Goal: Information Seeking & Learning: Learn about a topic

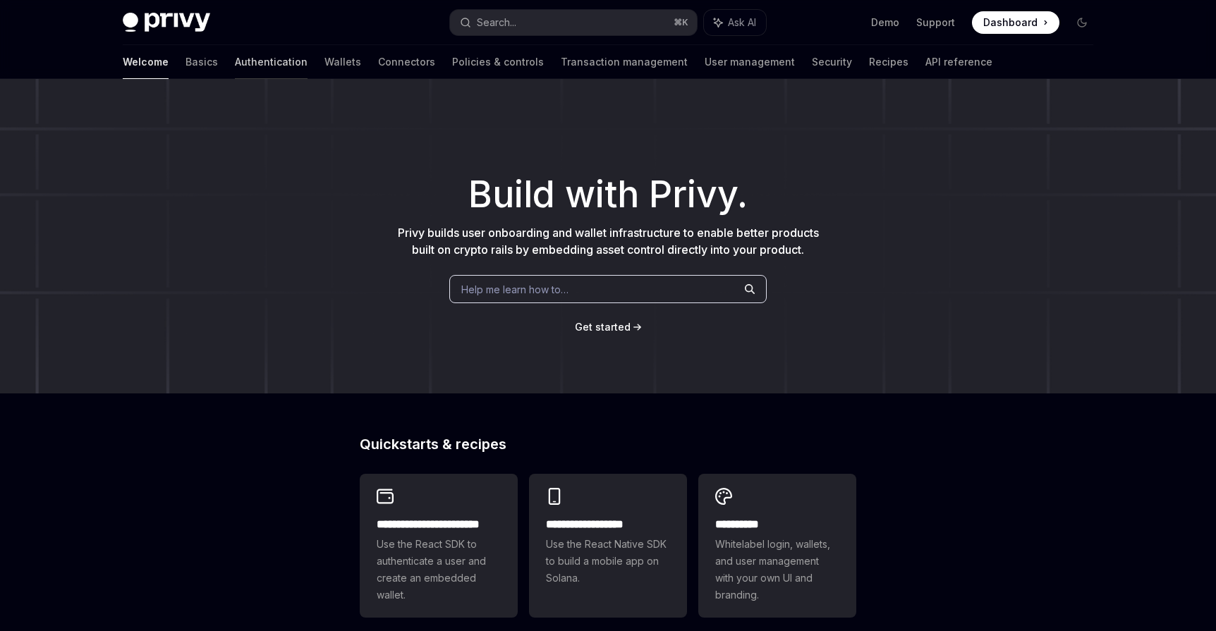
click at [235, 58] on link "Authentication" at bounding box center [271, 62] width 73 height 34
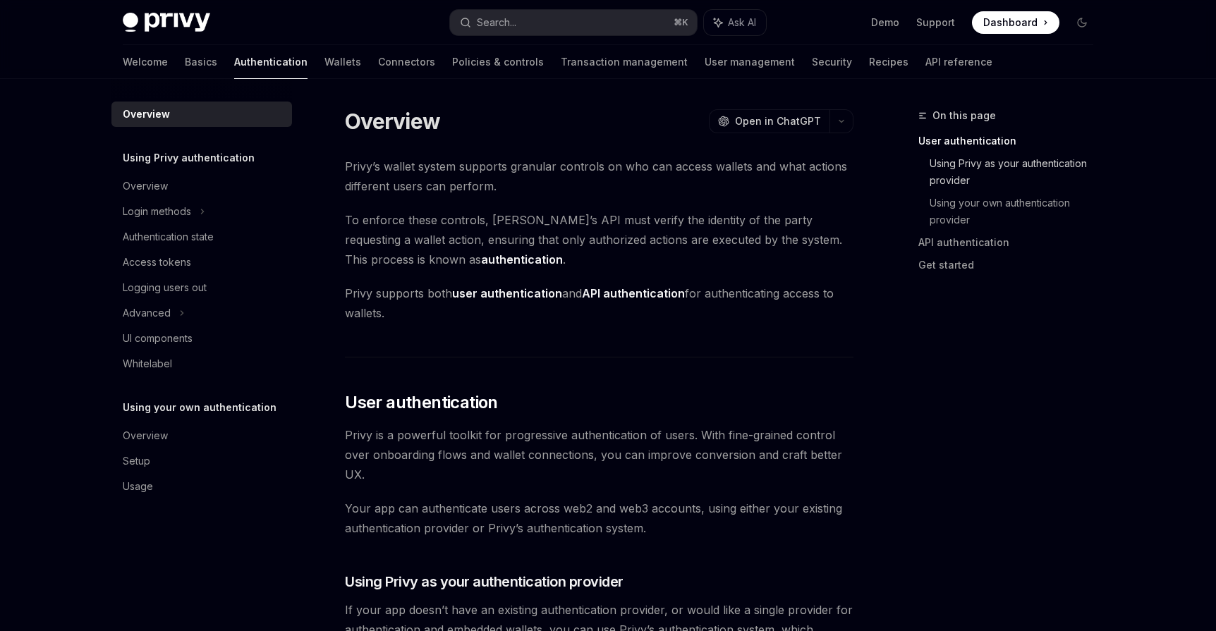
click at [947, 178] on link "Using Privy as your authentication provider" at bounding box center [1017, 172] width 175 height 40
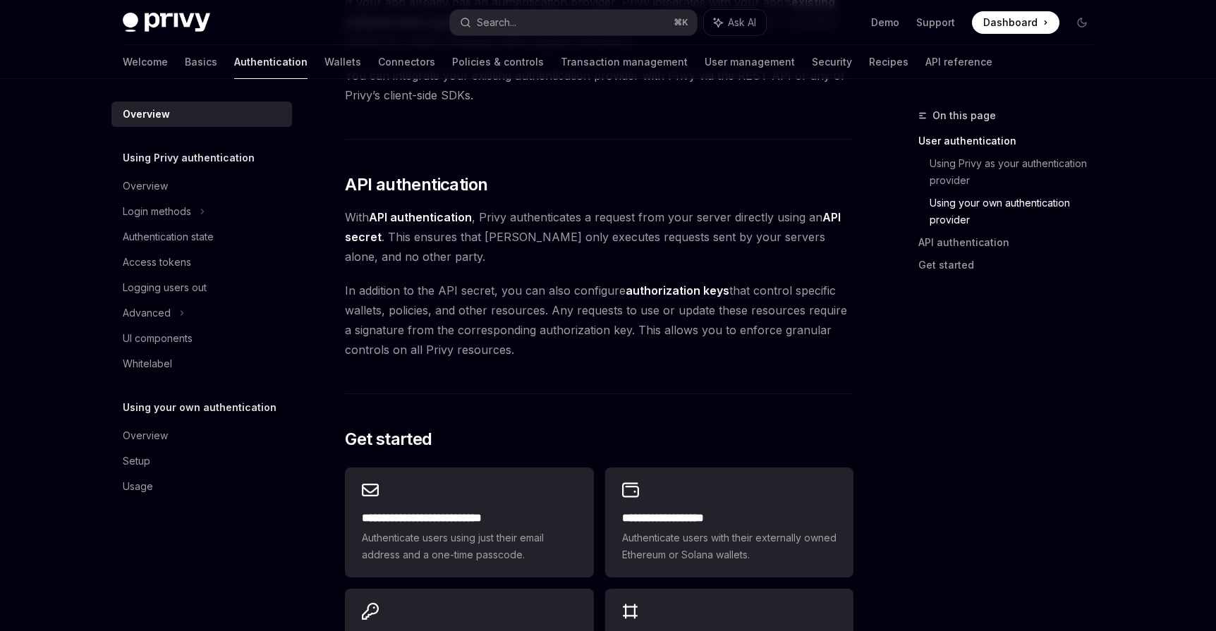
scroll to position [857, 0]
click at [188, 443] on div "Overview" at bounding box center [203, 435] width 161 height 17
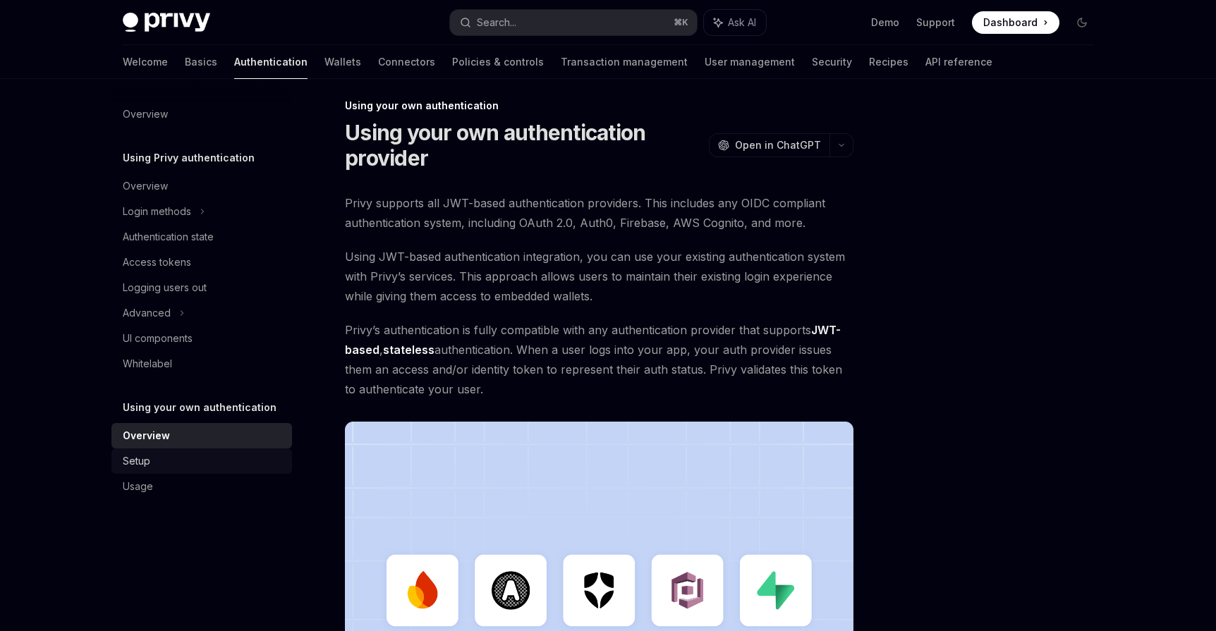
scroll to position [373, 0]
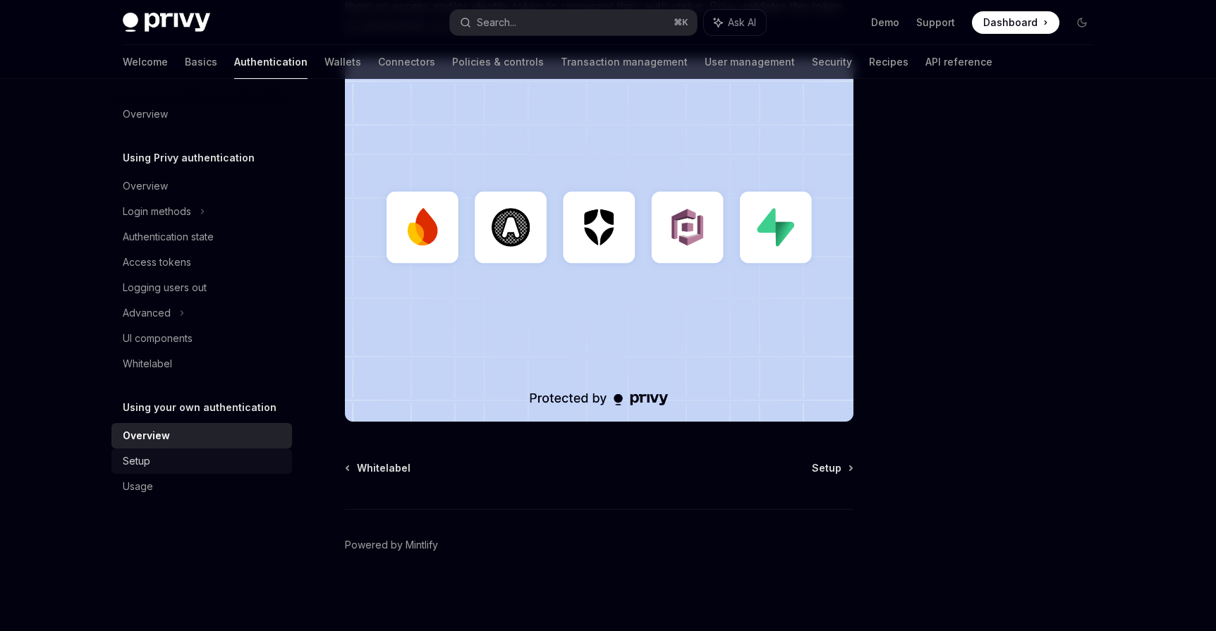
click at [186, 467] on div "Setup" at bounding box center [203, 461] width 161 height 17
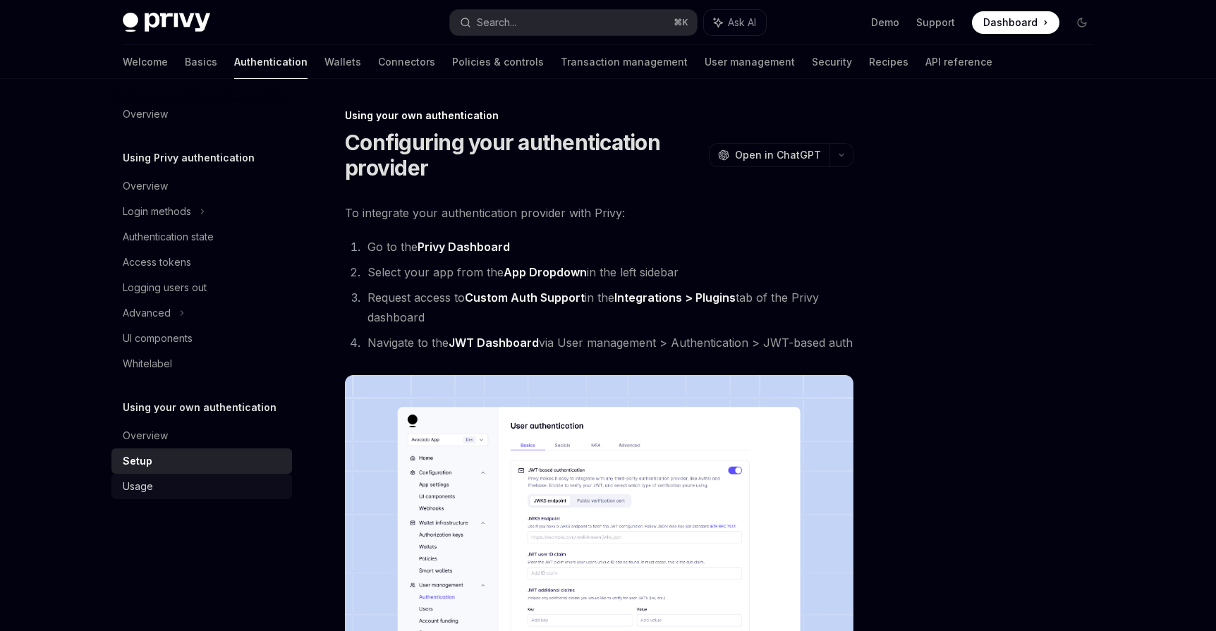
click at [184, 487] on div "Usage" at bounding box center [203, 486] width 161 height 17
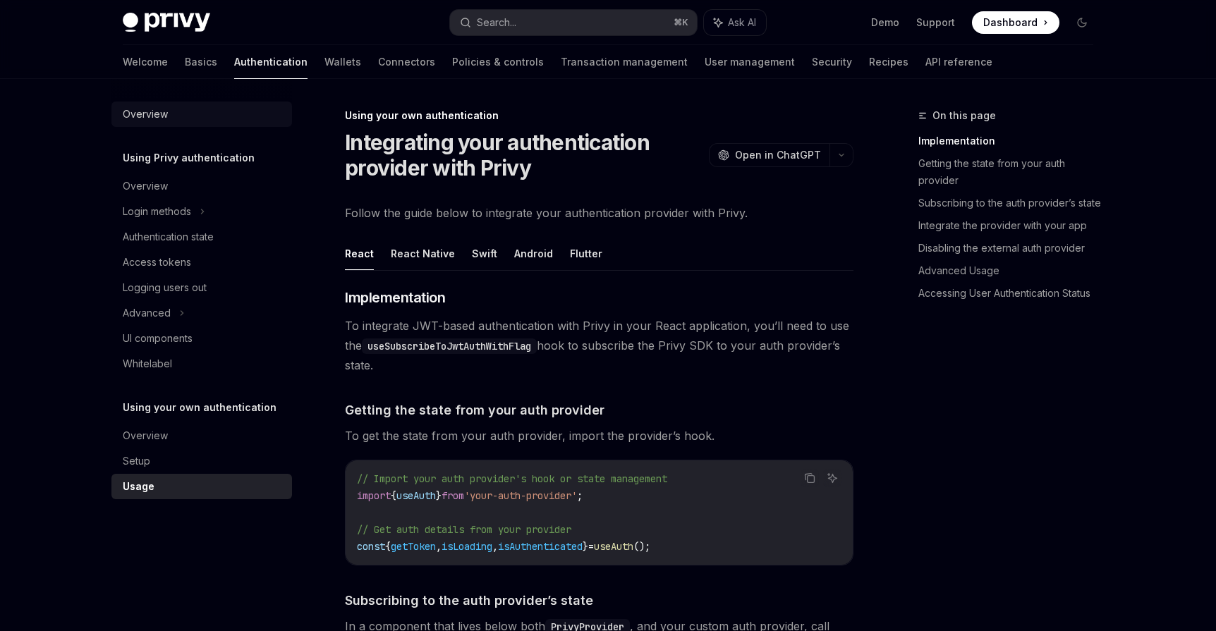
click at [158, 115] on div "Overview" at bounding box center [145, 114] width 45 height 17
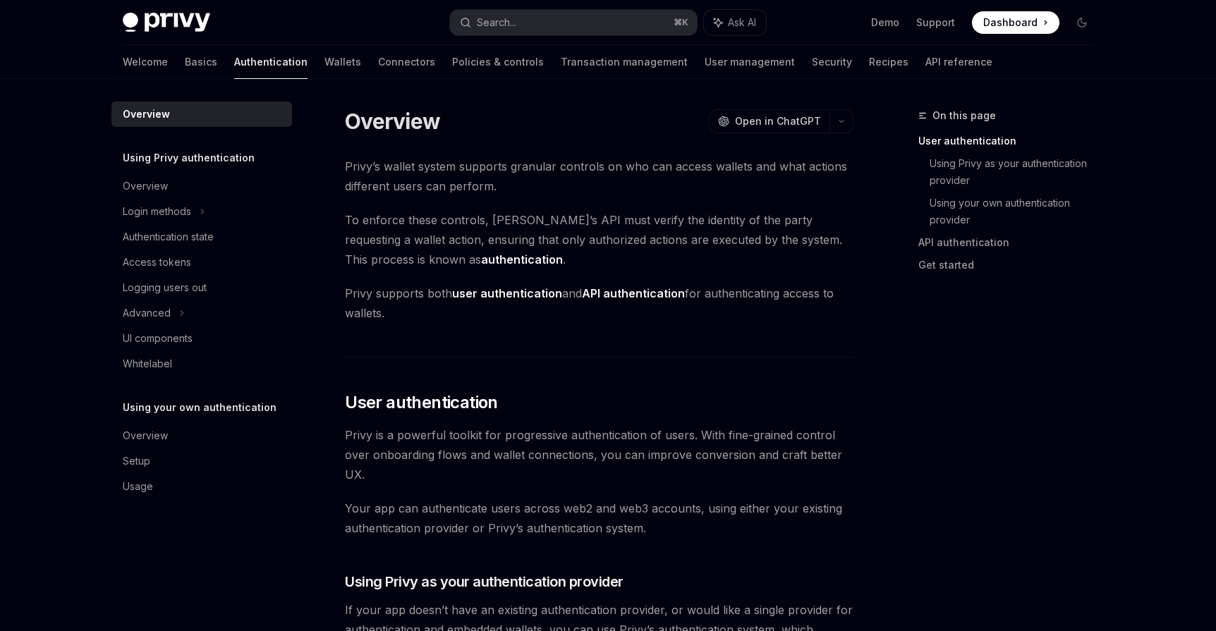
click at [530, 296] on strong "user authentication" at bounding box center [507, 293] width 110 height 14
click at [961, 247] on link "API authentication" at bounding box center [1011, 242] width 186 height 23
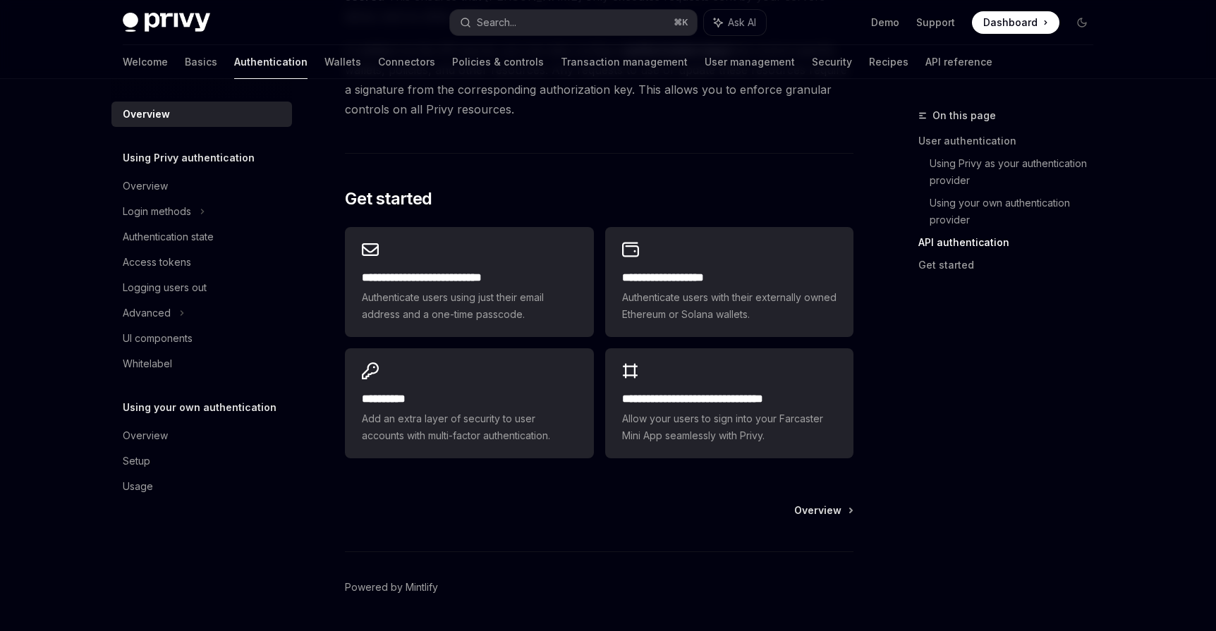
scroll to position [1098, 0]
click at [705, 61] on link "User management" at bounding box center [750, 62] width 90 height 34
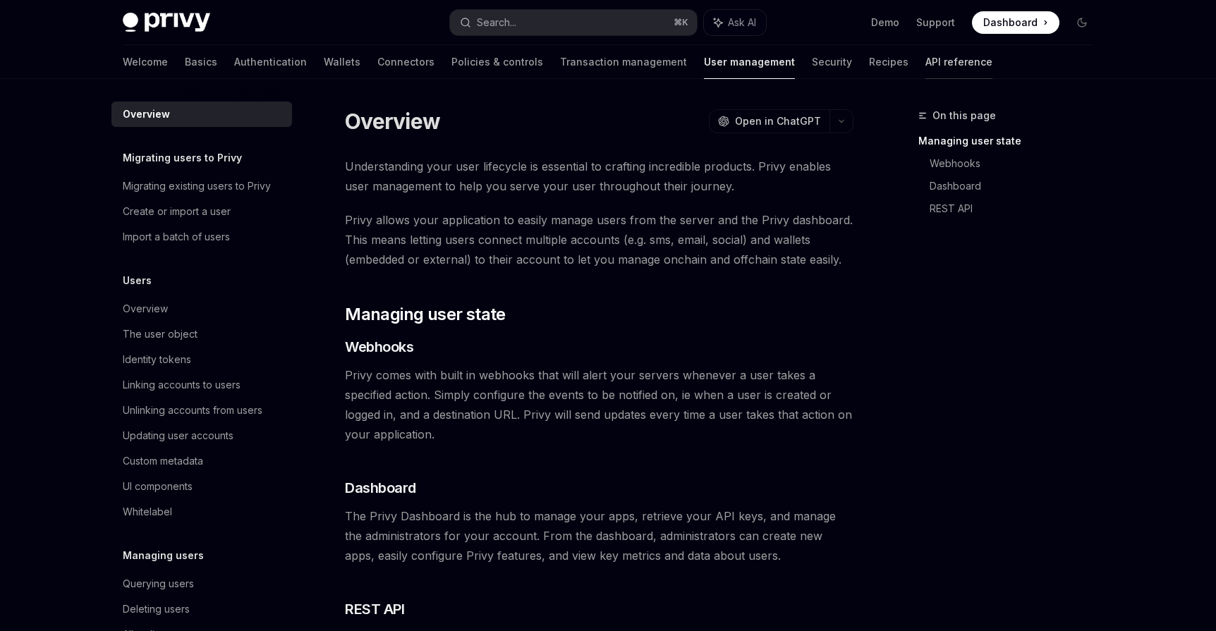
click at [925, 61] on link "API reference" at bounding box center [958, 62] width 67 height 34
type textarea "*"
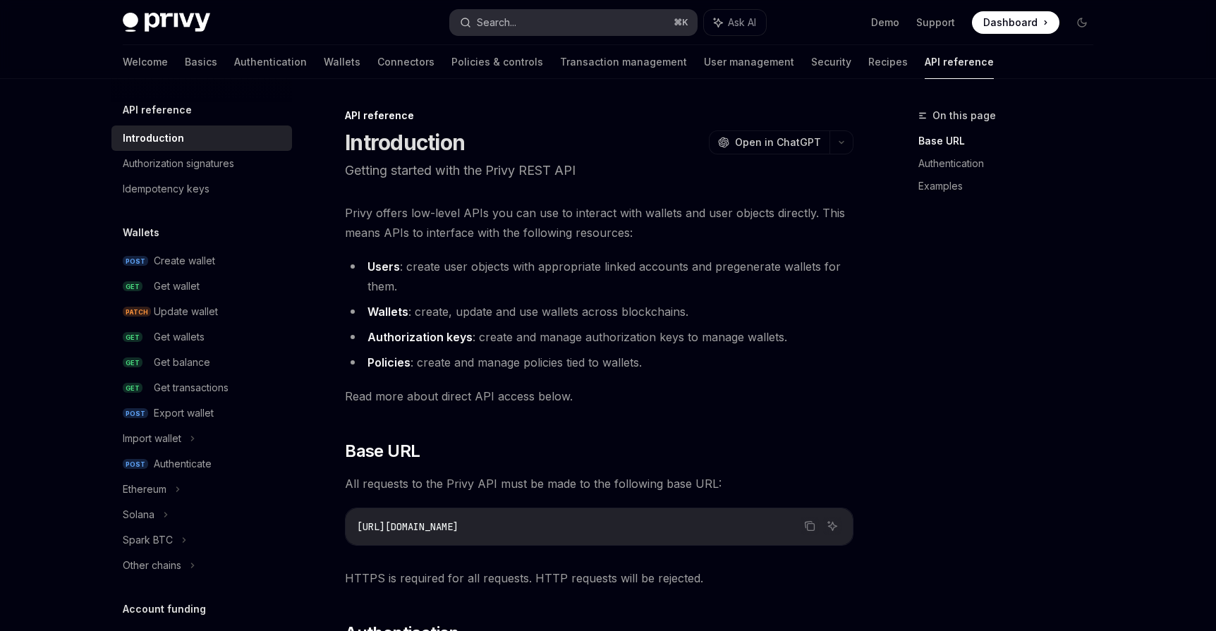
click at [640, 25] on button "Search... ⌘ K" at bounding box center [573, 22] width 247 height 25
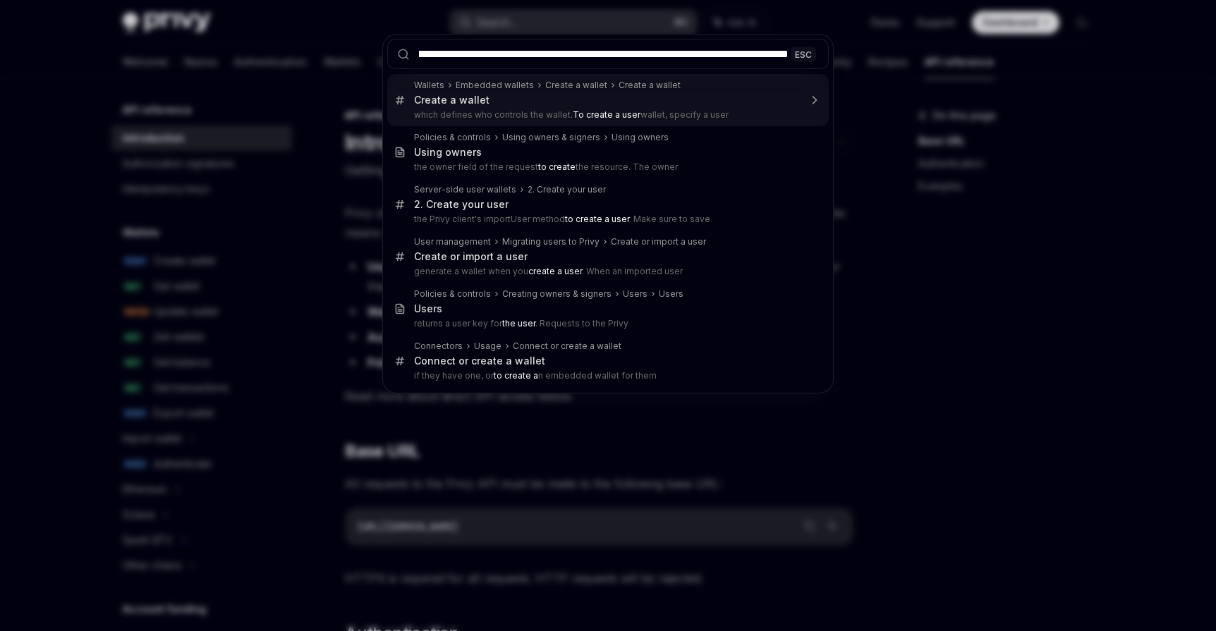
scroll to position [0, 163]
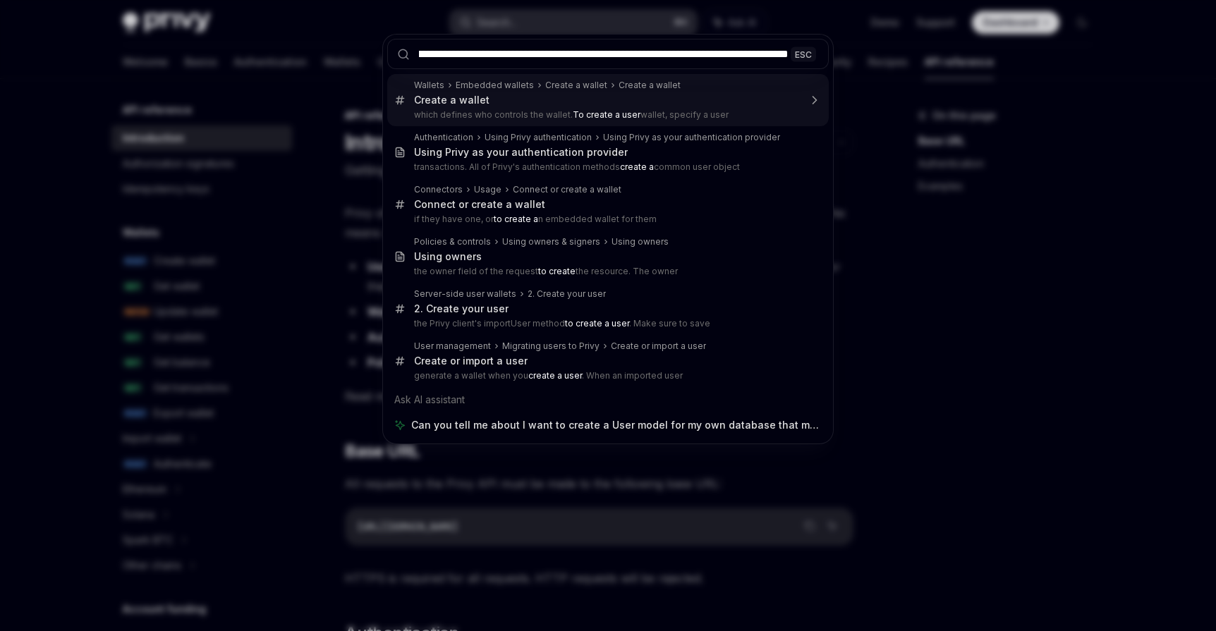
type input "**********"
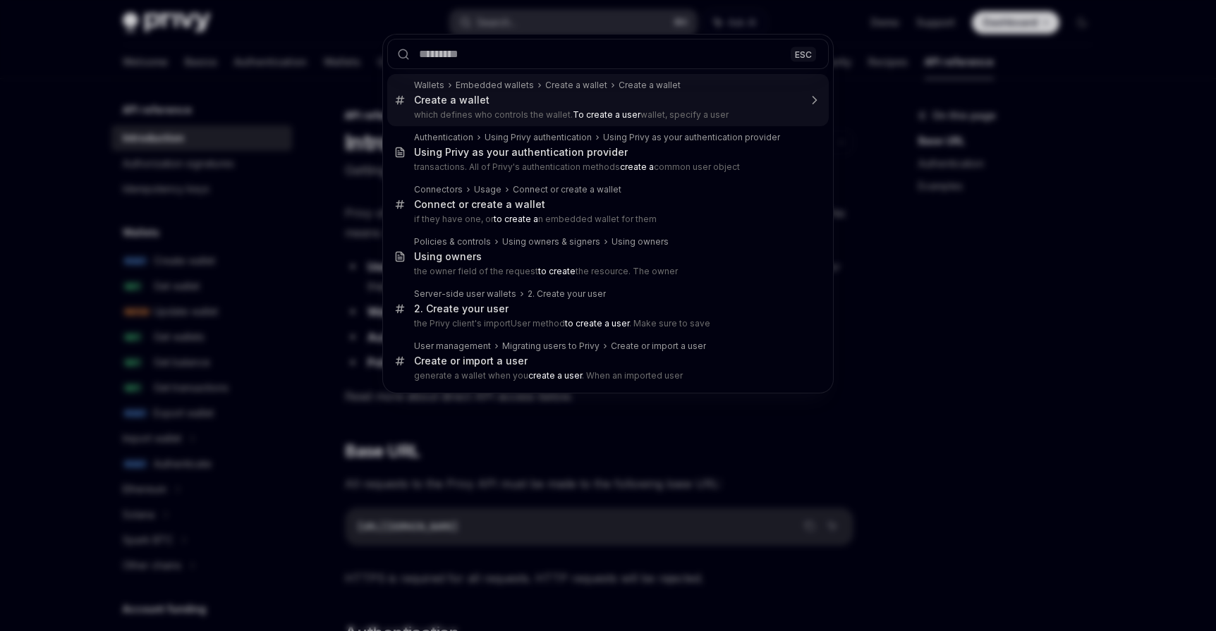
scroll to position [0, 0]
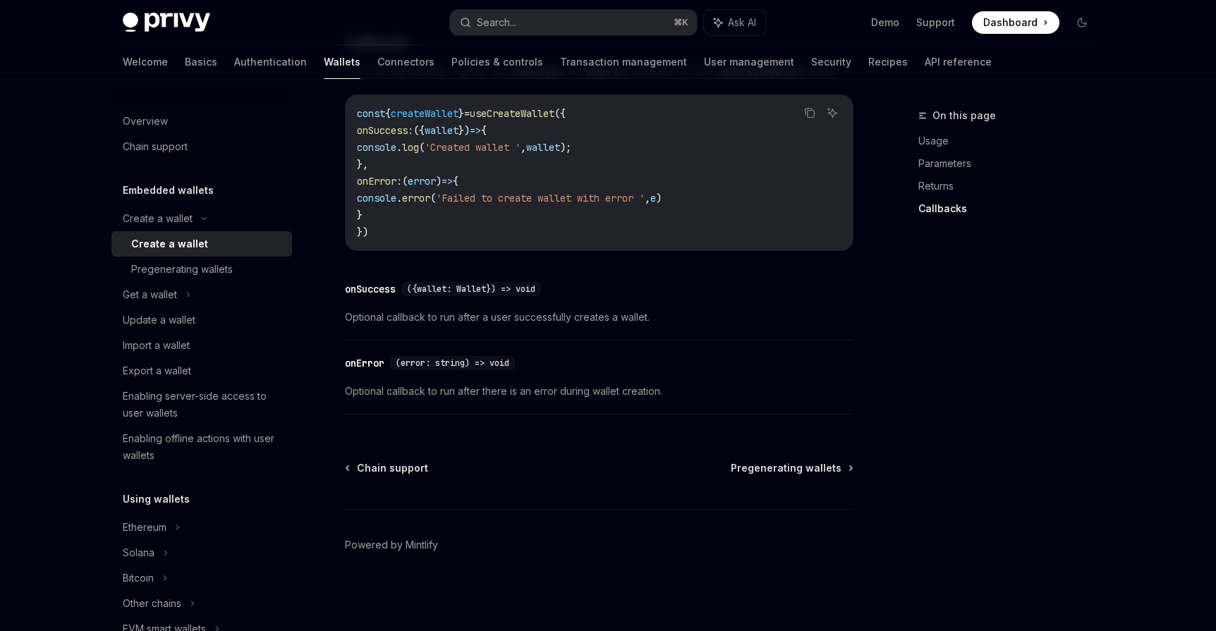
scroll to position [1055, 0]
click at [175, 298] on div "Get a wallet" at bounding box center [150, 294] width 54 height 17
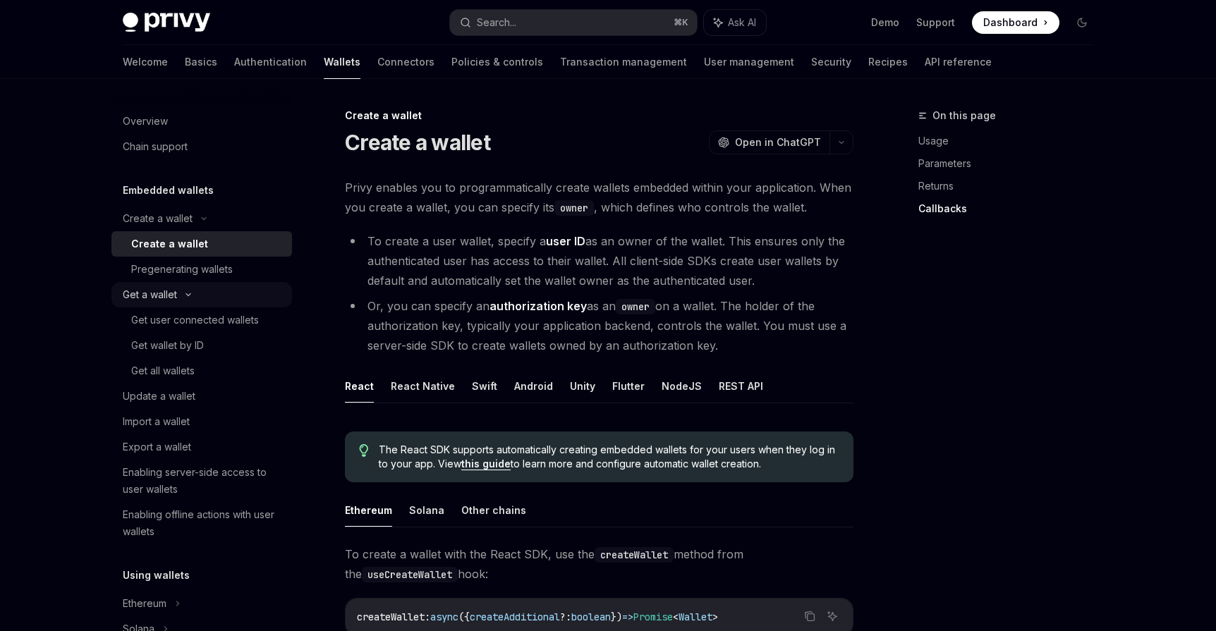
type textarea "*"
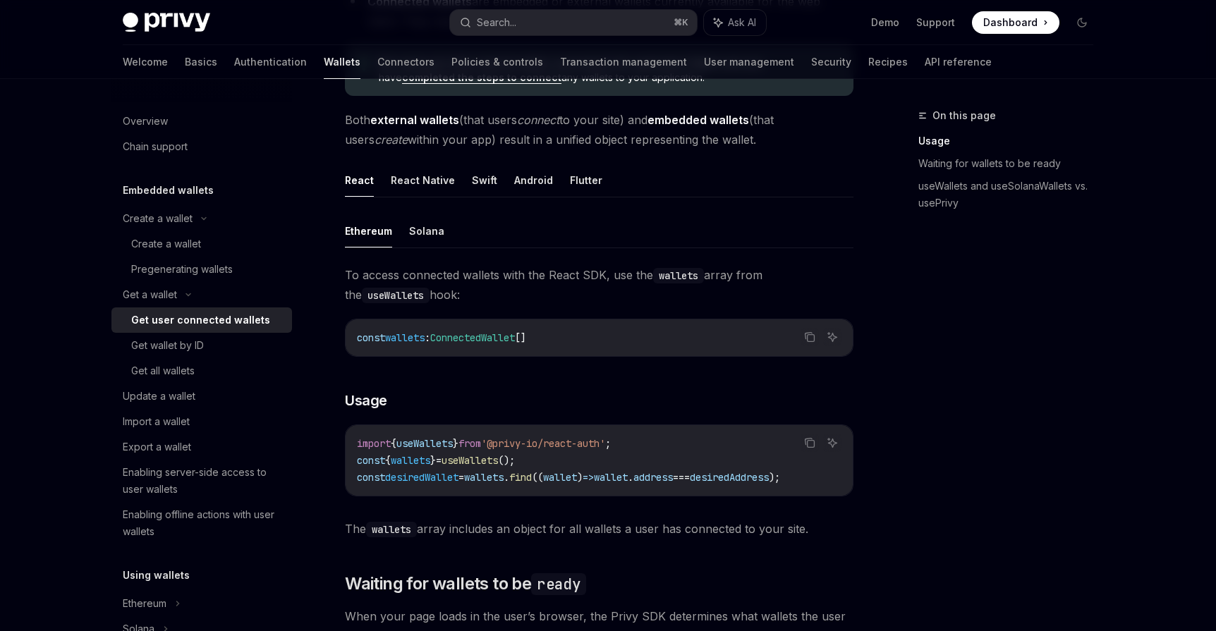
scroll to position [355, 0]
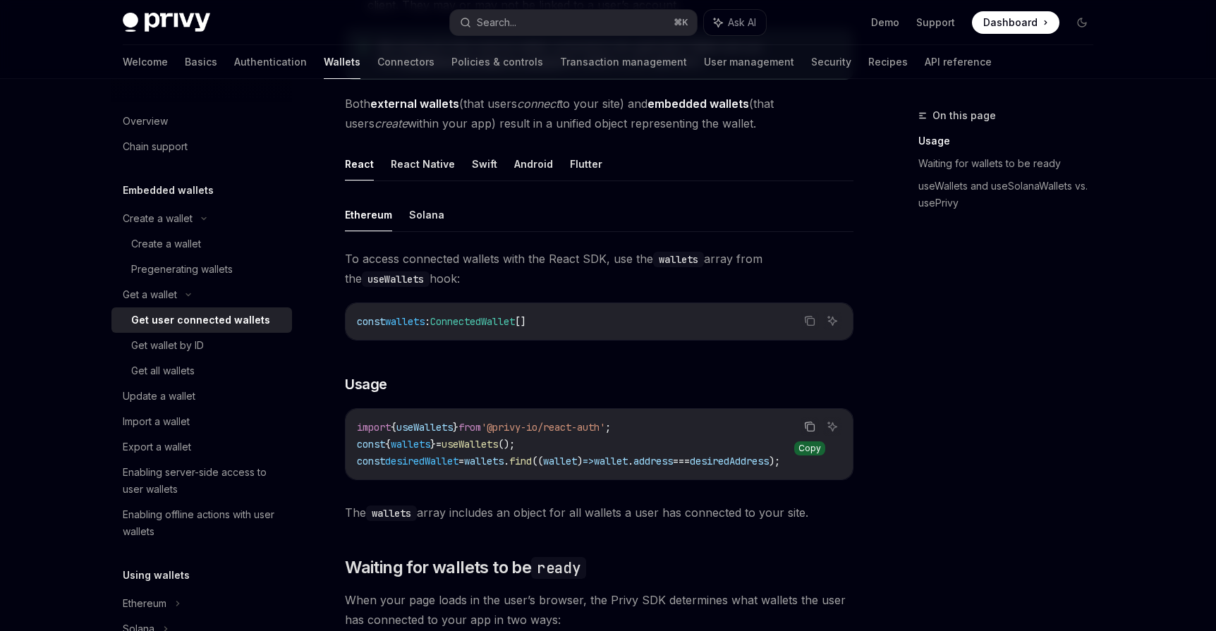
click at [808, 427] on icon "Copy the contents from the code block" at bounding box center [811, 428] width 7 height 7
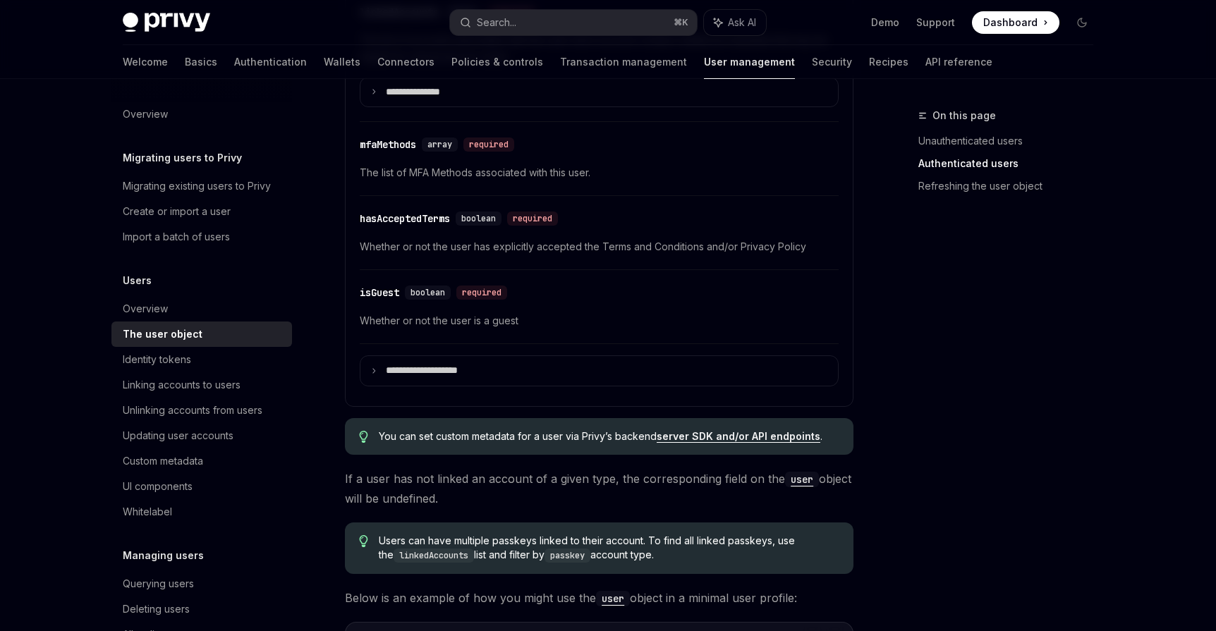
scroll to position [719, 0]
click at [614, 595] on code "user" at bounding box center [613, 598] width 34 height 16
type textarea "*"
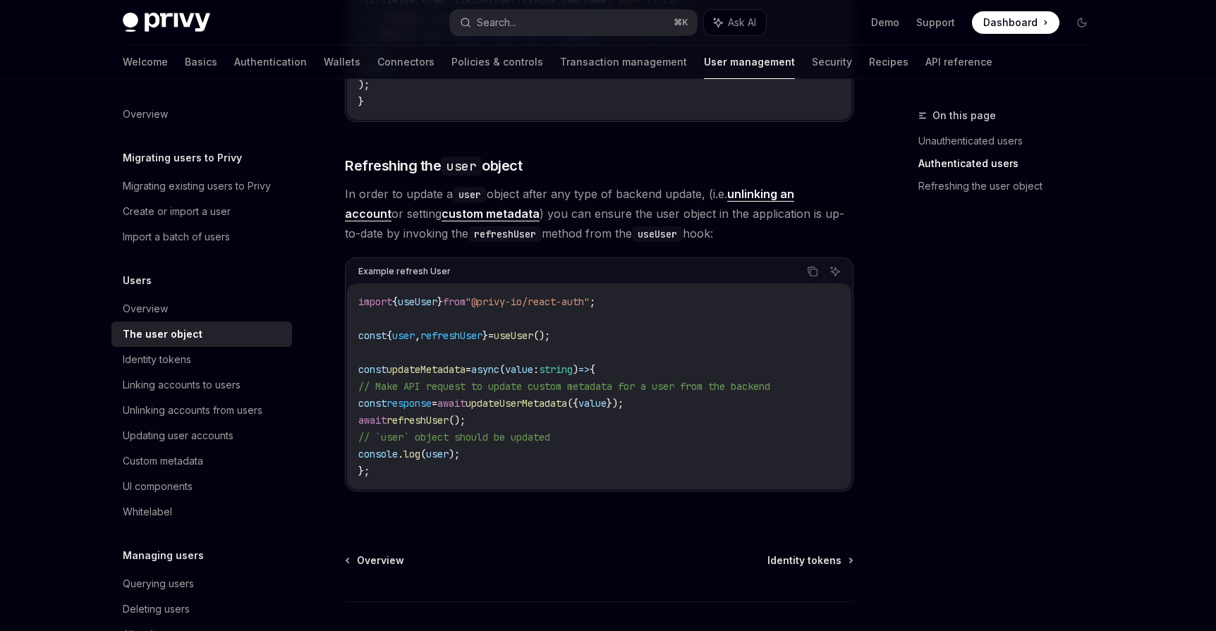
scroll to position [1906, 0]
